Goal: Browse casually: Explore the website without a specific task or goal

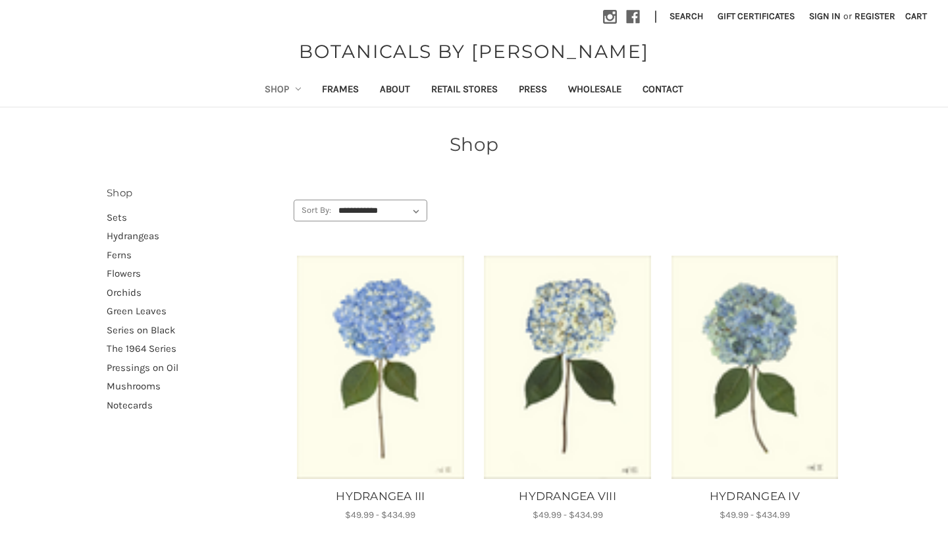
scroll to position [1273, 0]
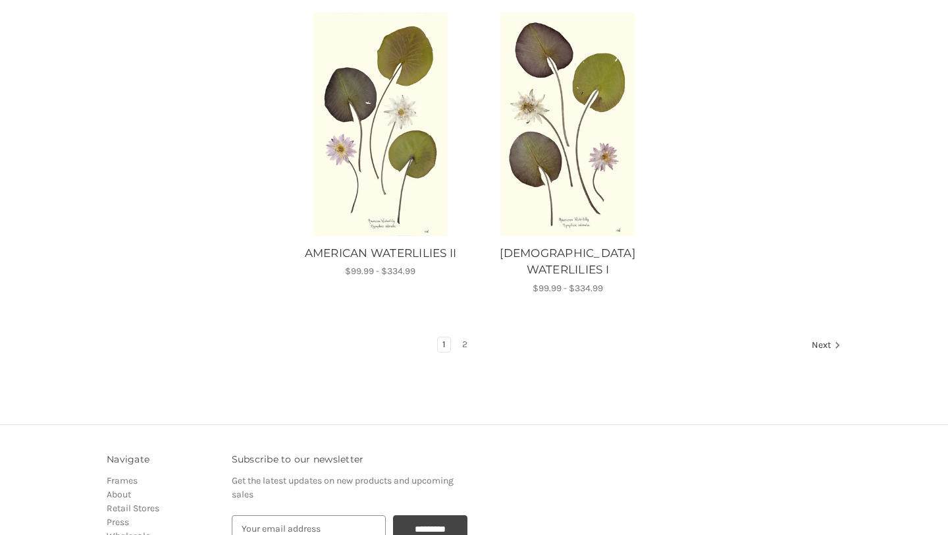
scroll to position [1669, 0]
